Goal: Information Seeking & Learning: Understand process/instructions

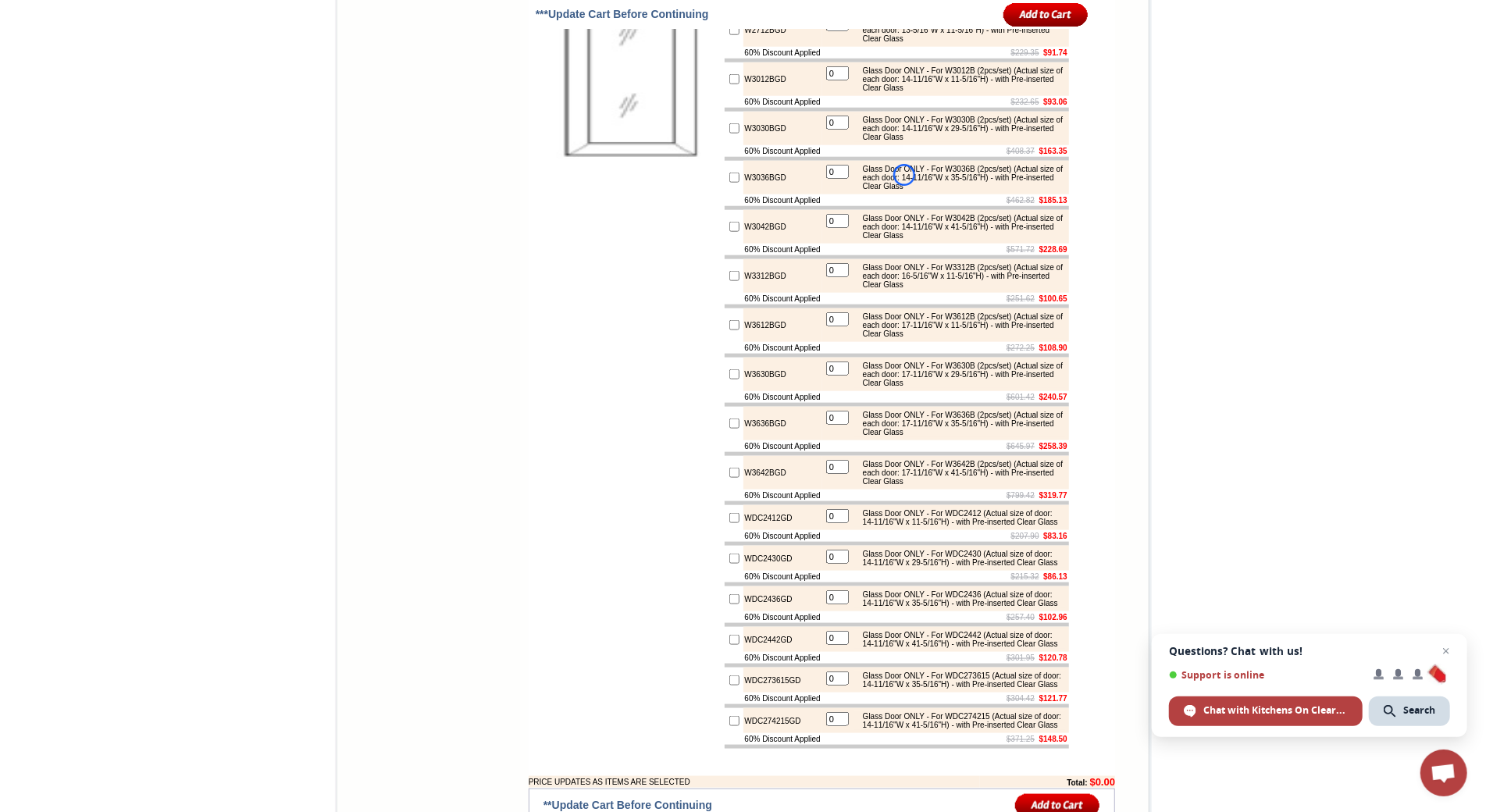
scroll to position [5807, 0]
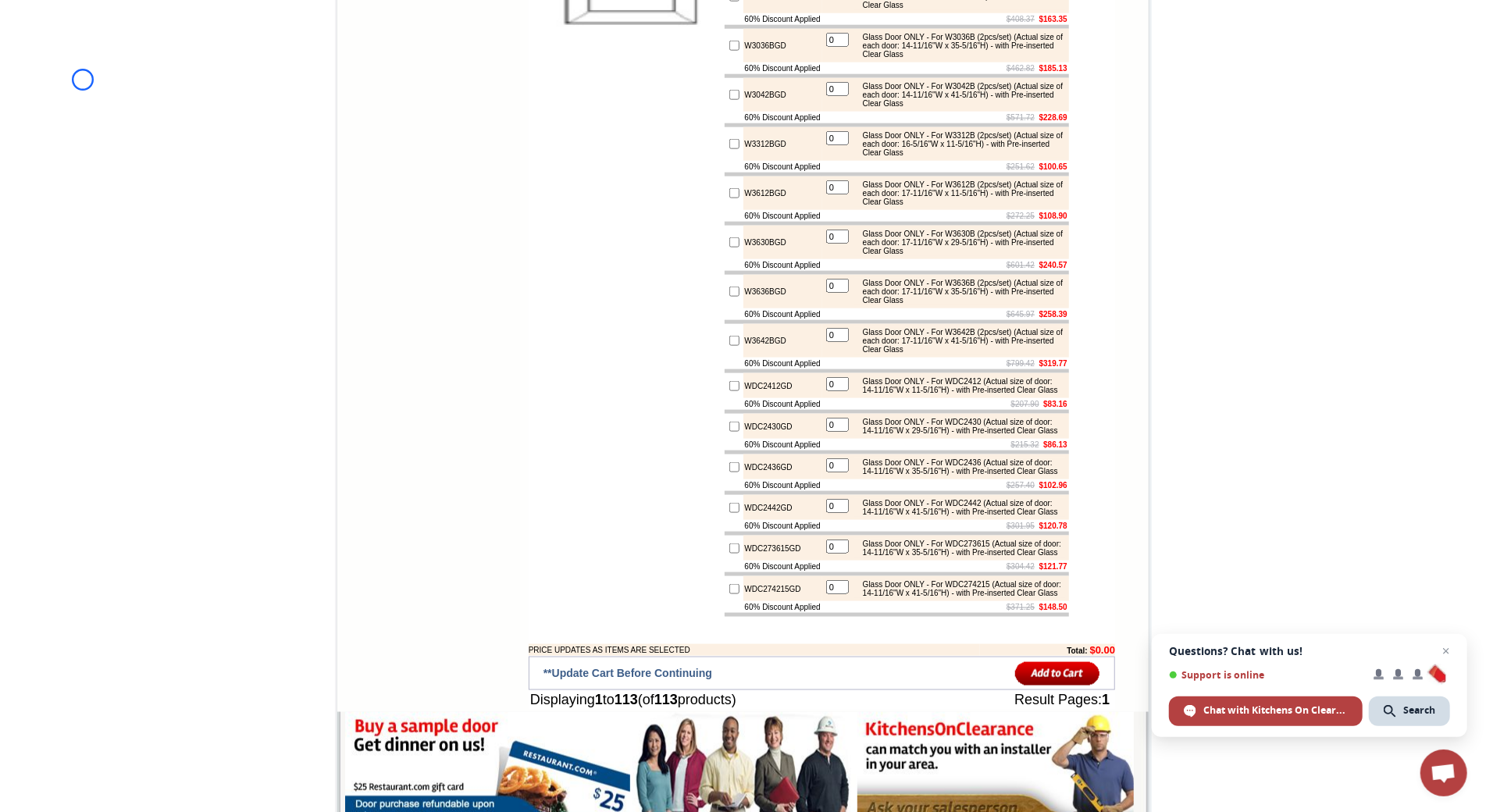
scroll to position [180, 0]
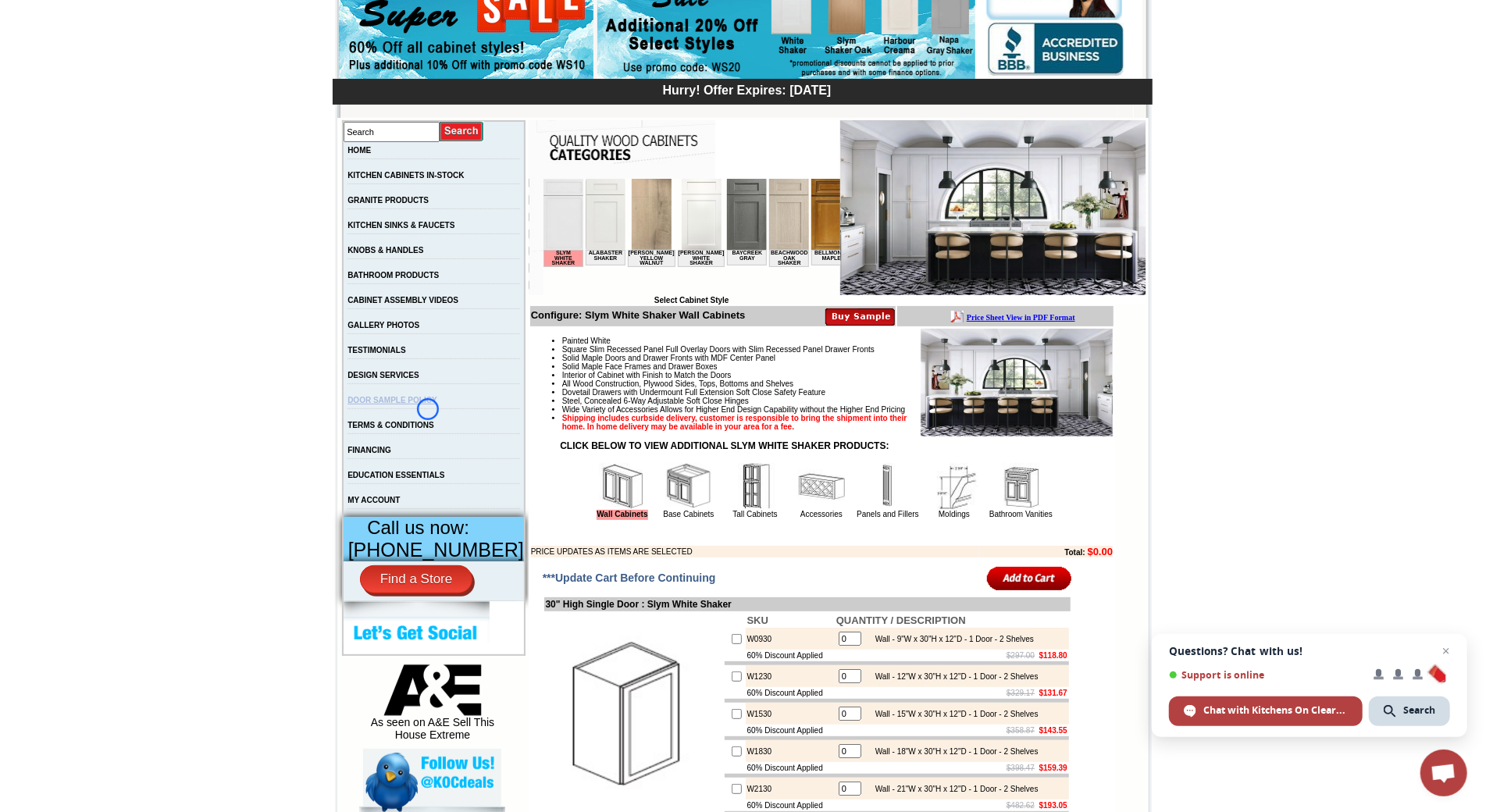
click at [428, 404] on link "DOOR SAMPLE POLICY" at bounding box center [391, 400] width 89 height 9
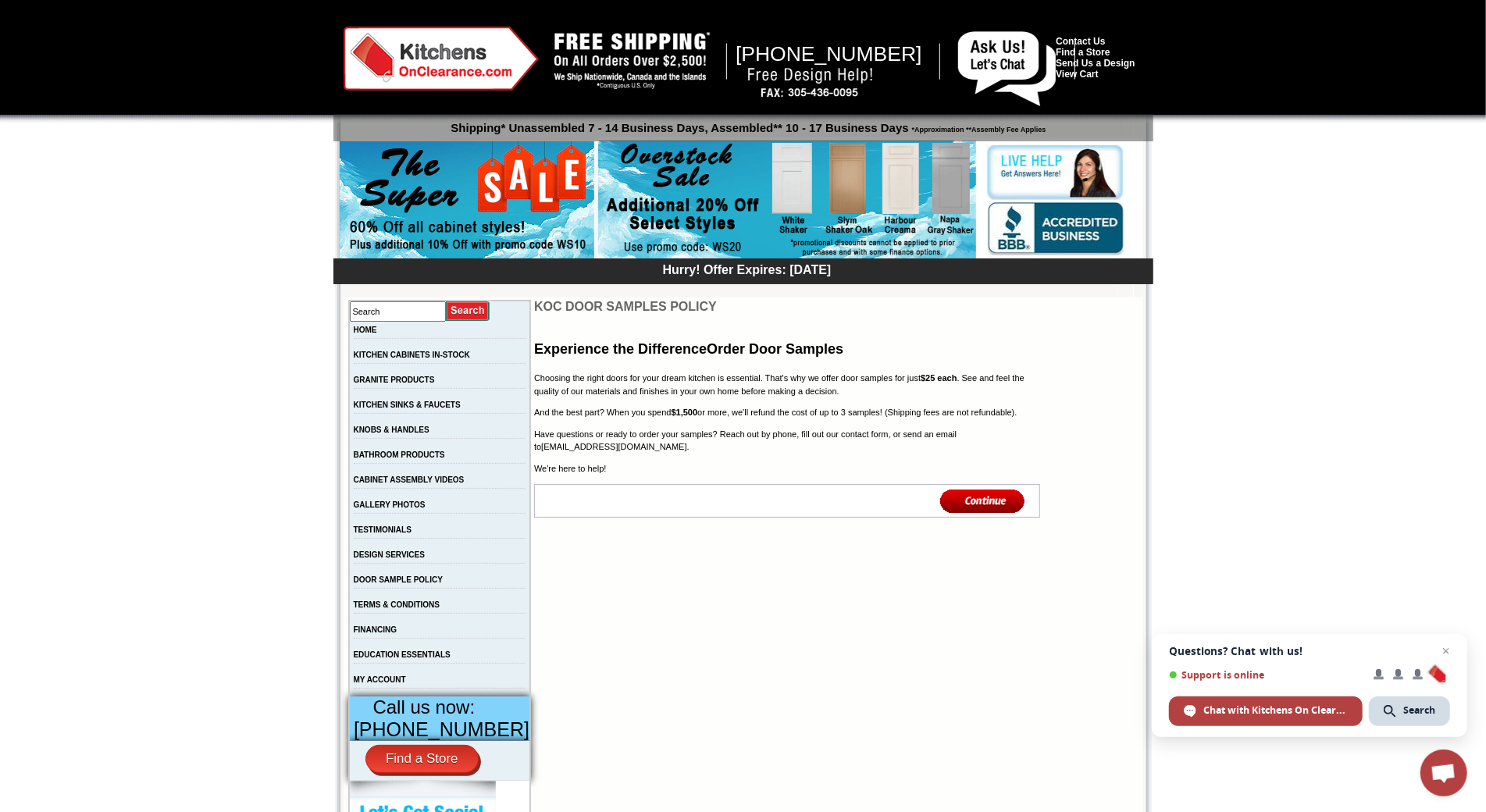
click at [84, 102] on div at bounding box center [743, 61] width 1486 height 123
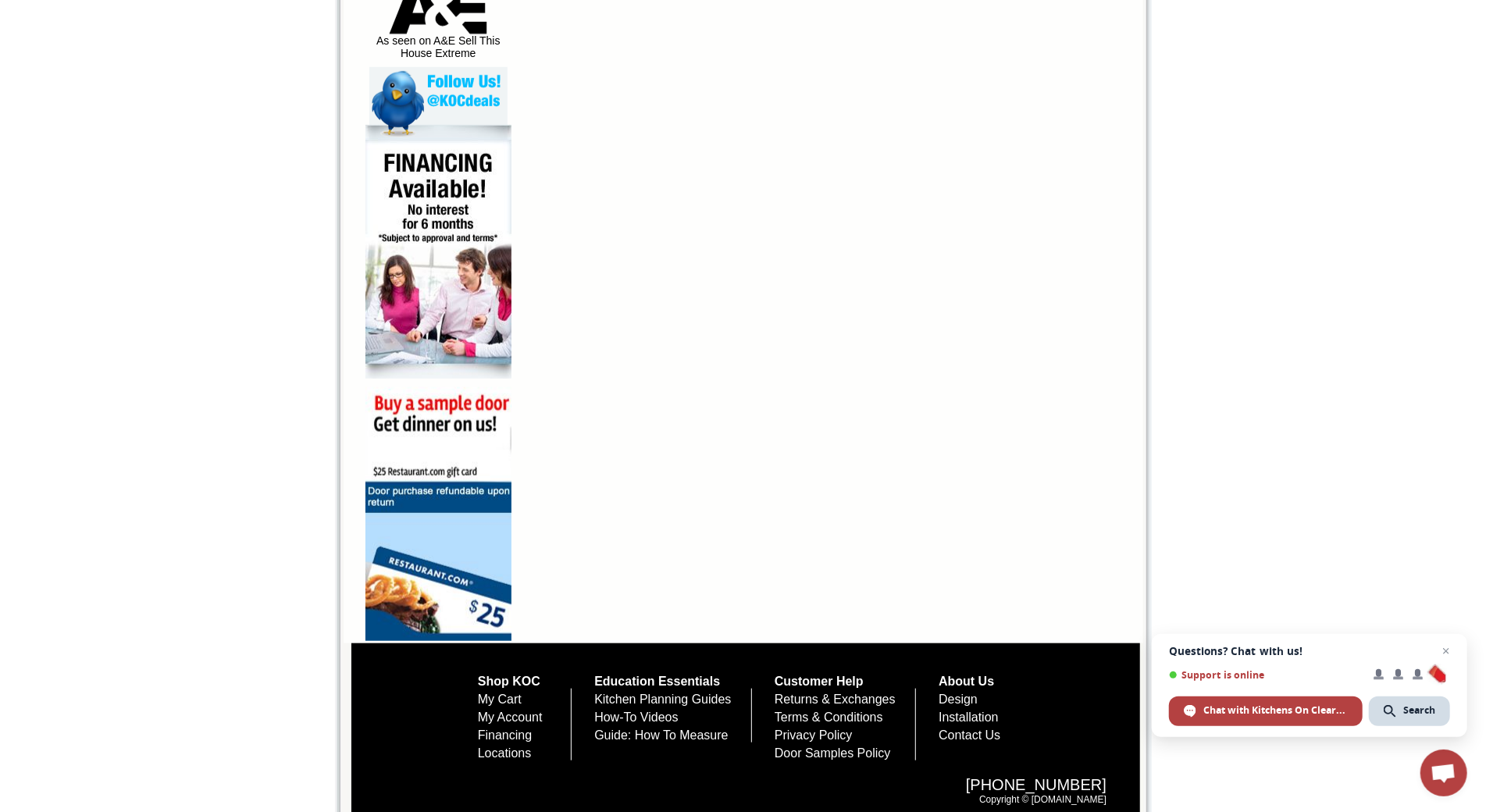
scroll to position [896, 0]
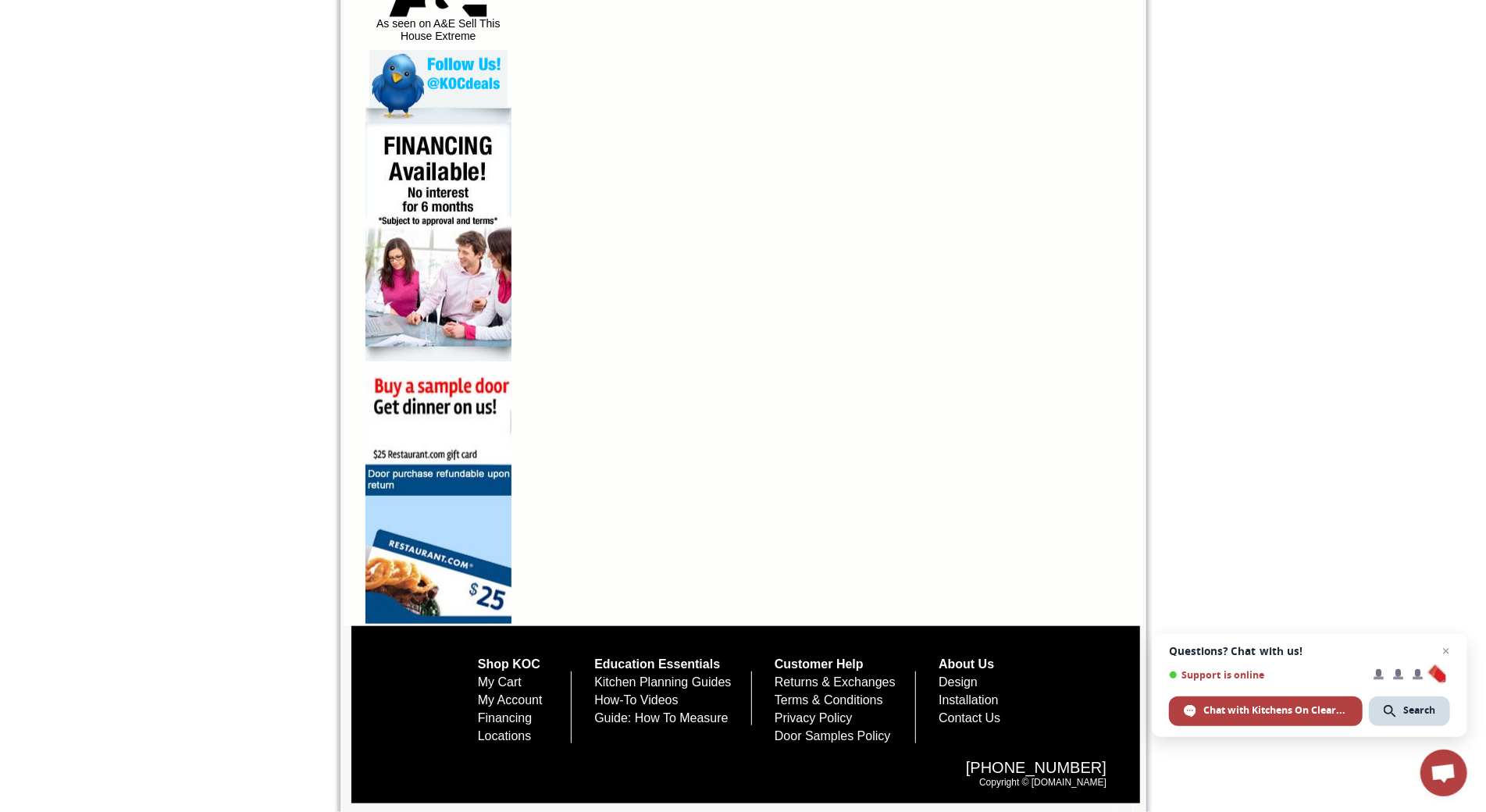
click at [478, 657] on link "Shop KOC" at bounding box center [510, 664] width 63 height 13
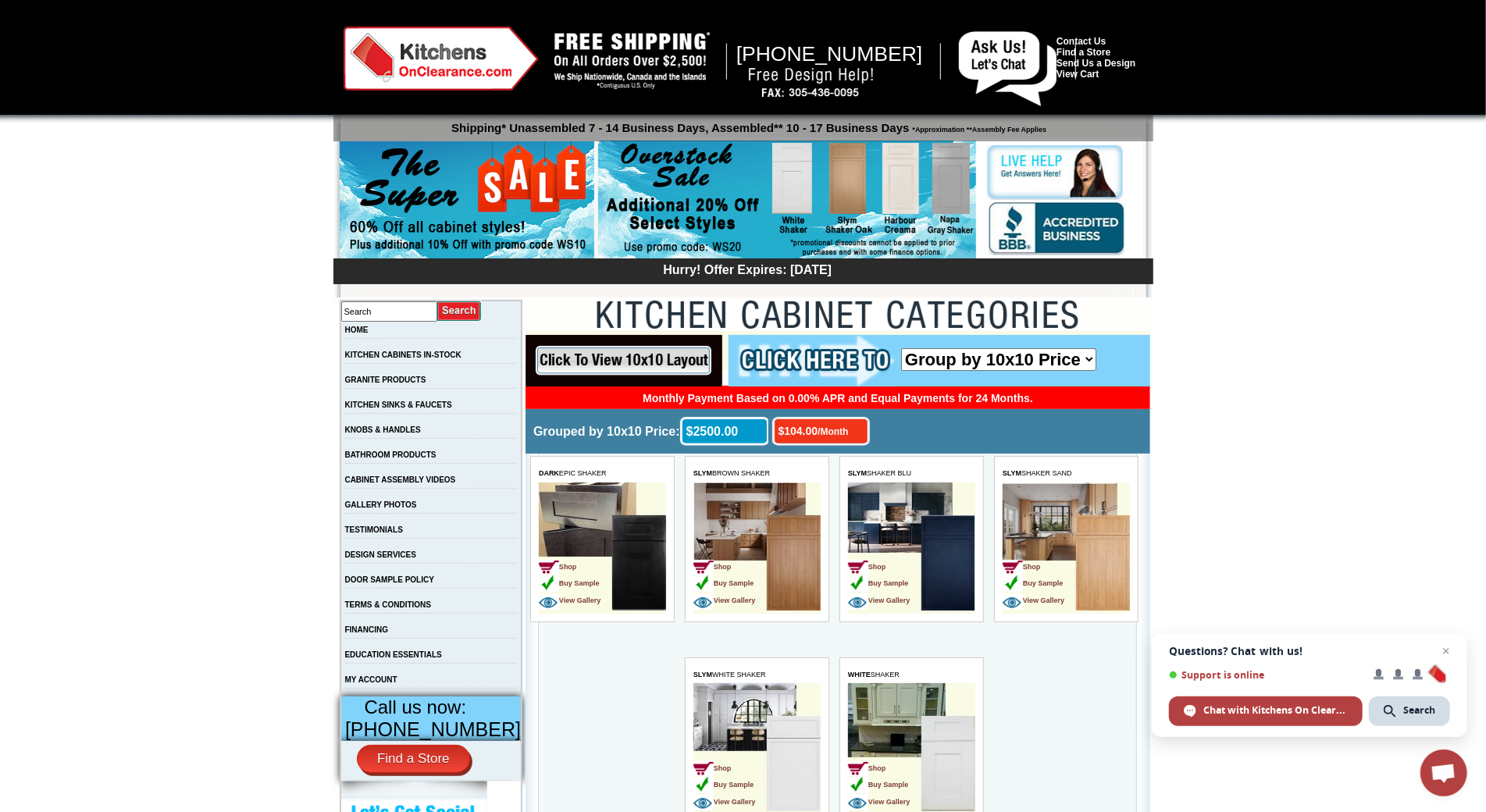
click at [468, 653] on td "EDUCATION ESSENTIALS" at bounding box center [432, 659] width 182 height 25
click at [85, 108] on div at bounding box center [743, 61] width 1486 height 123
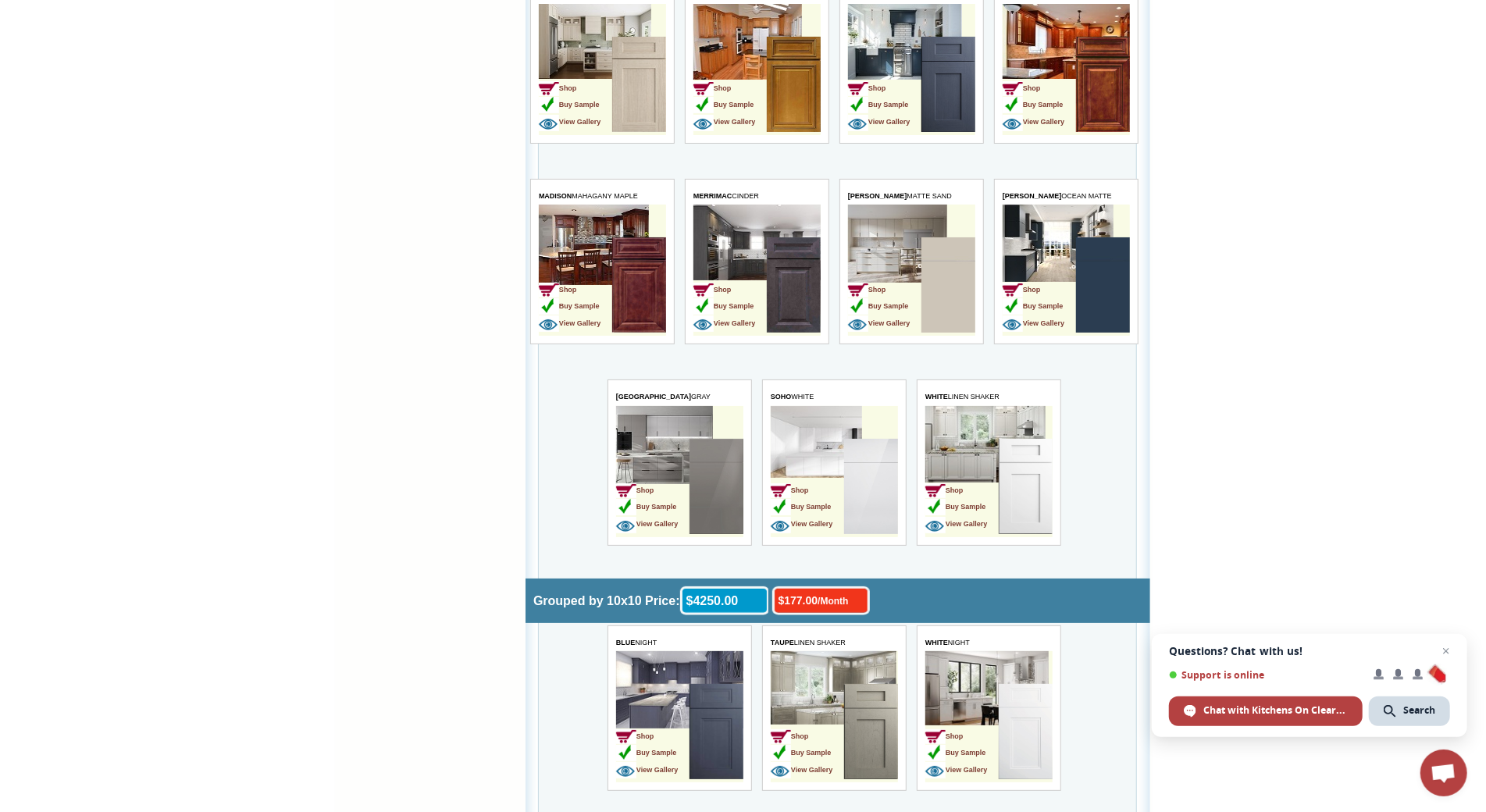
scroll to position [4477, 0]
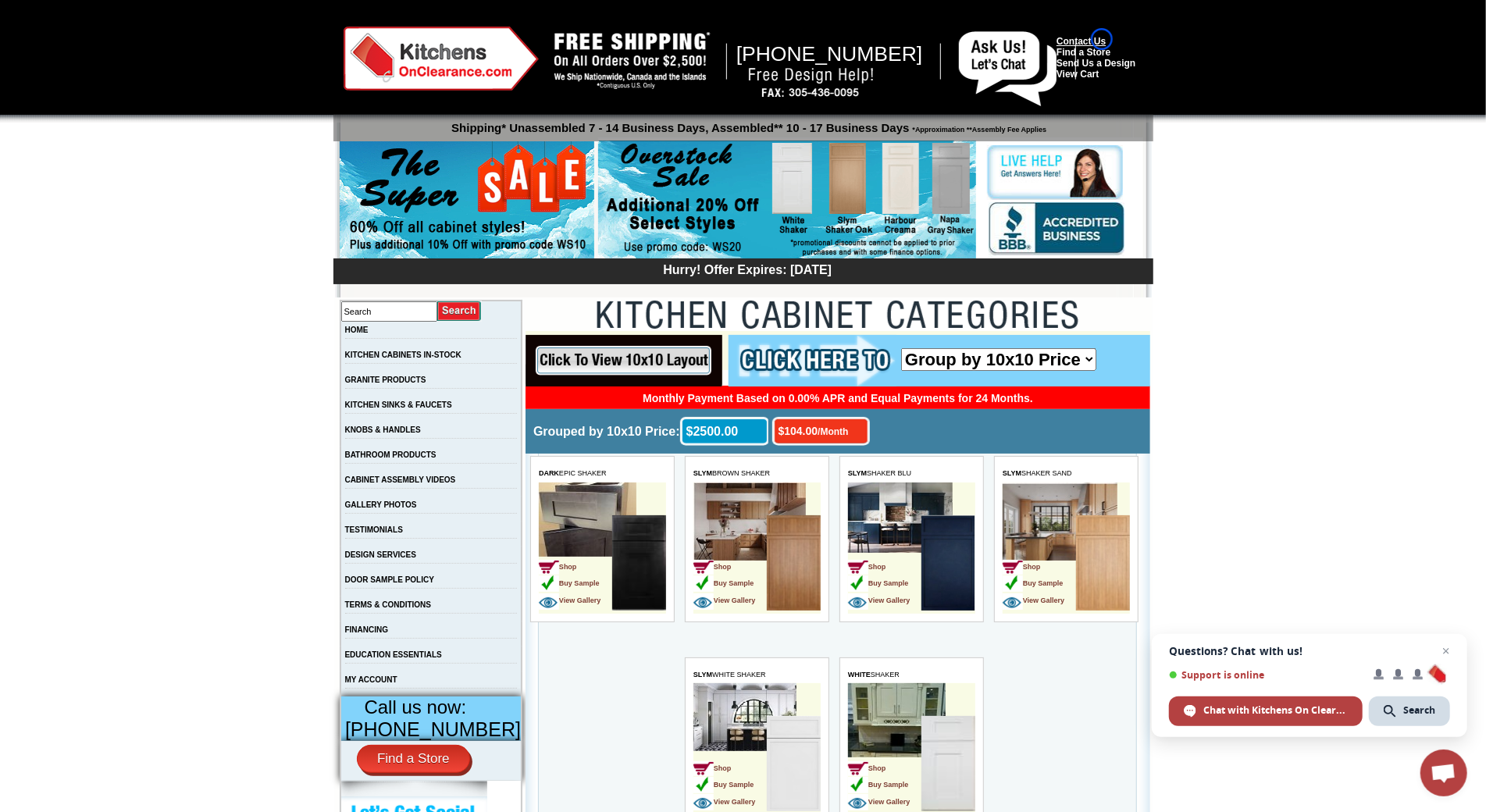
click at [1102, 39] on link "Contact Us" at bounding box center [1081, 42] width 49 height 11
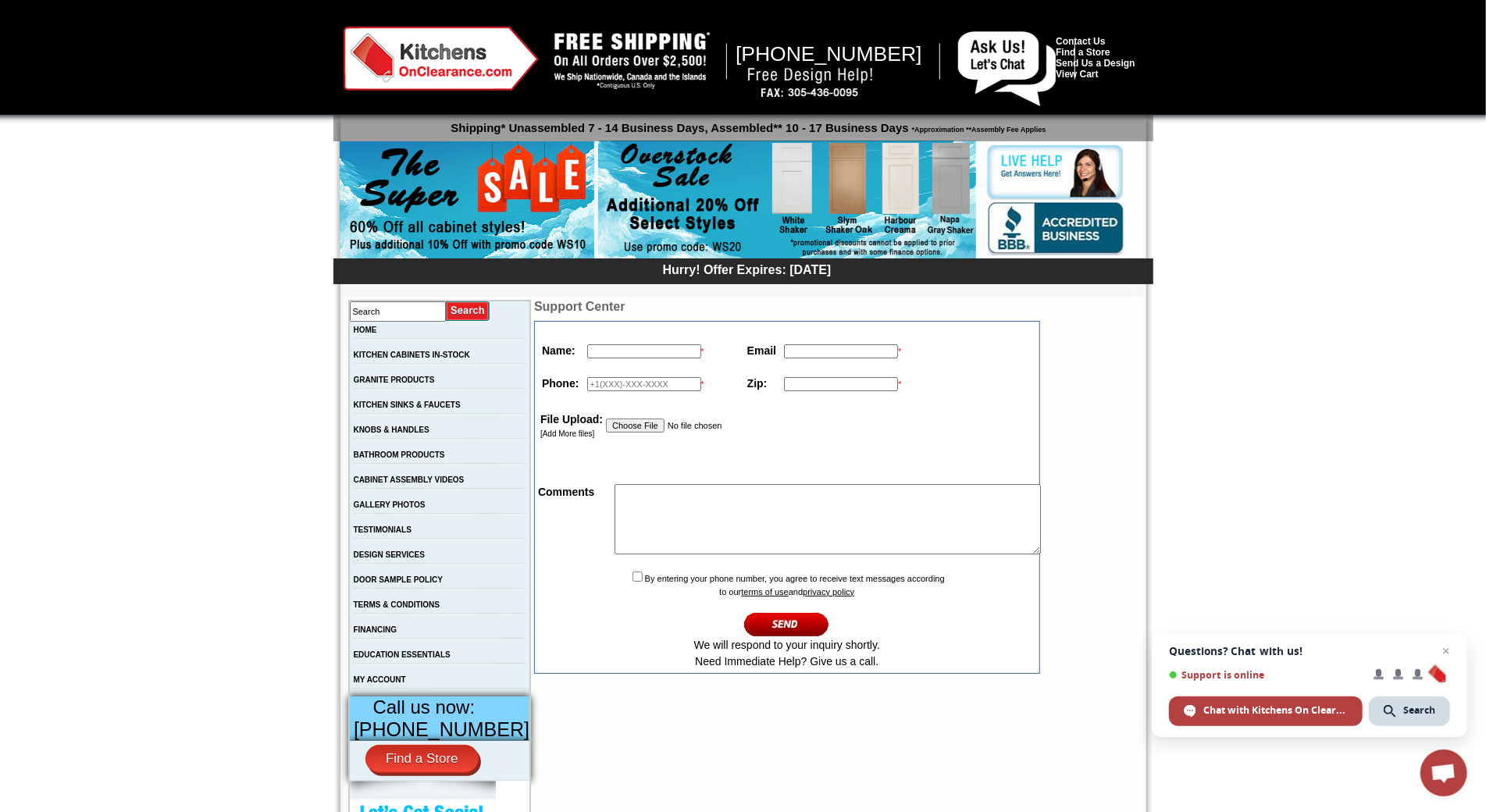
click at [89, 102] on div at bounding box center [743, 61] width 1486 height 123
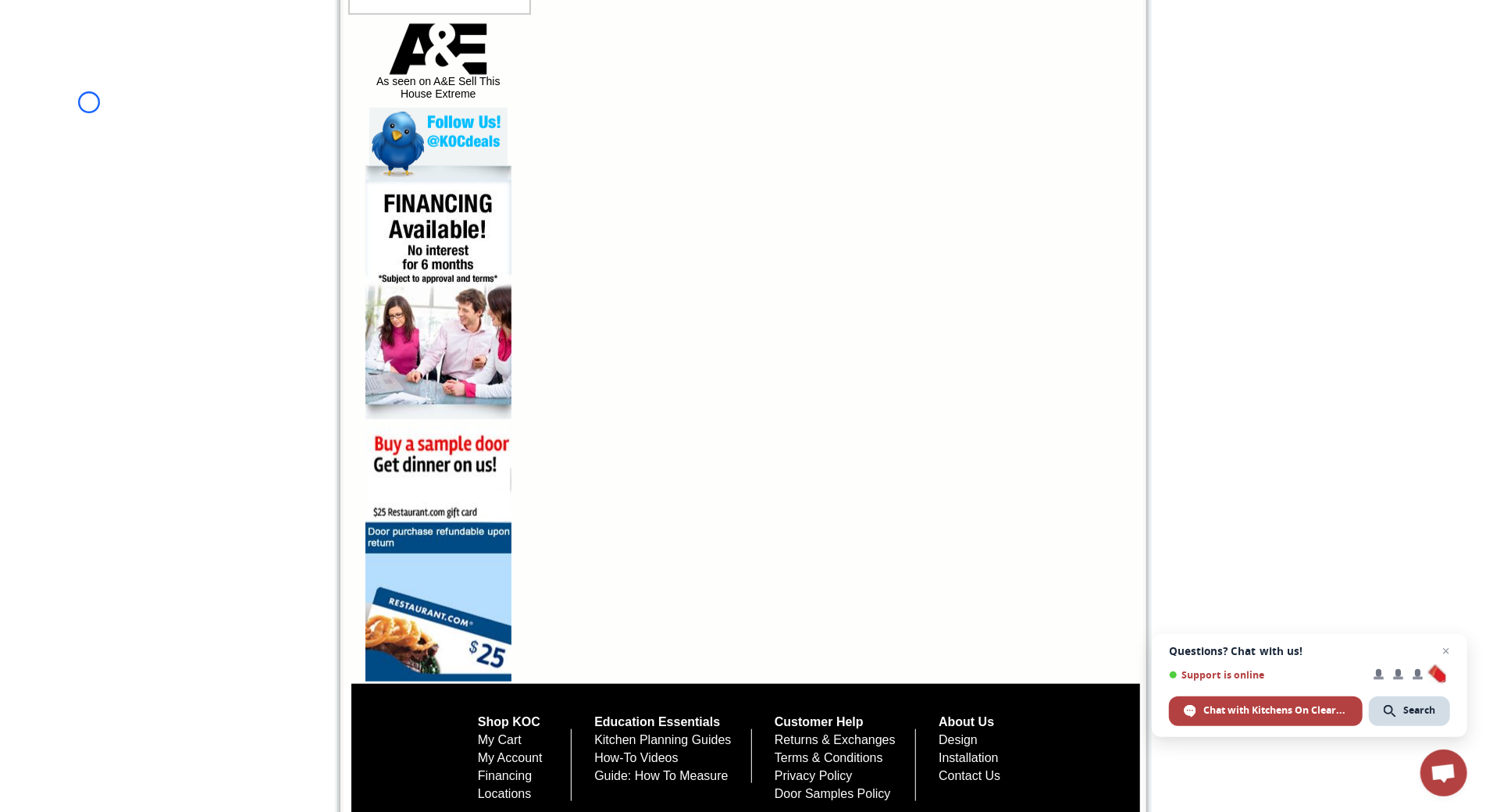
scroll to position [896, 0]
